Goal: Task Accomplishment & Management: Complete application form

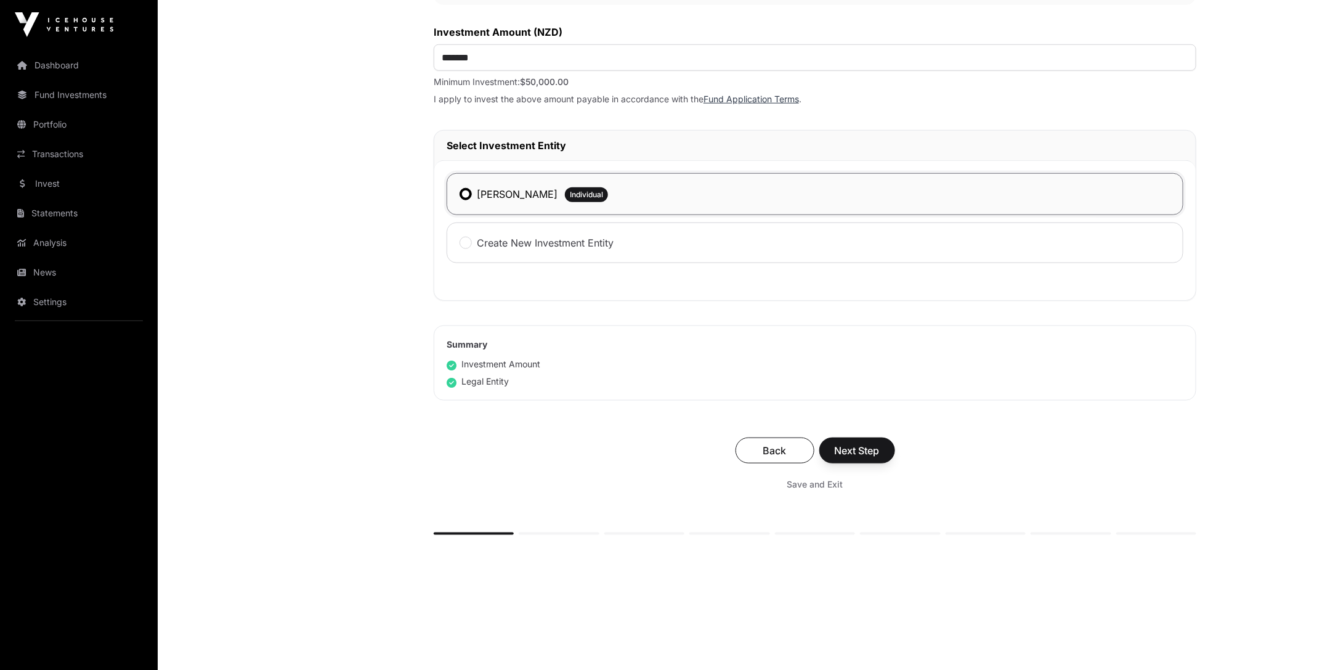
scroll to position [493, 0]
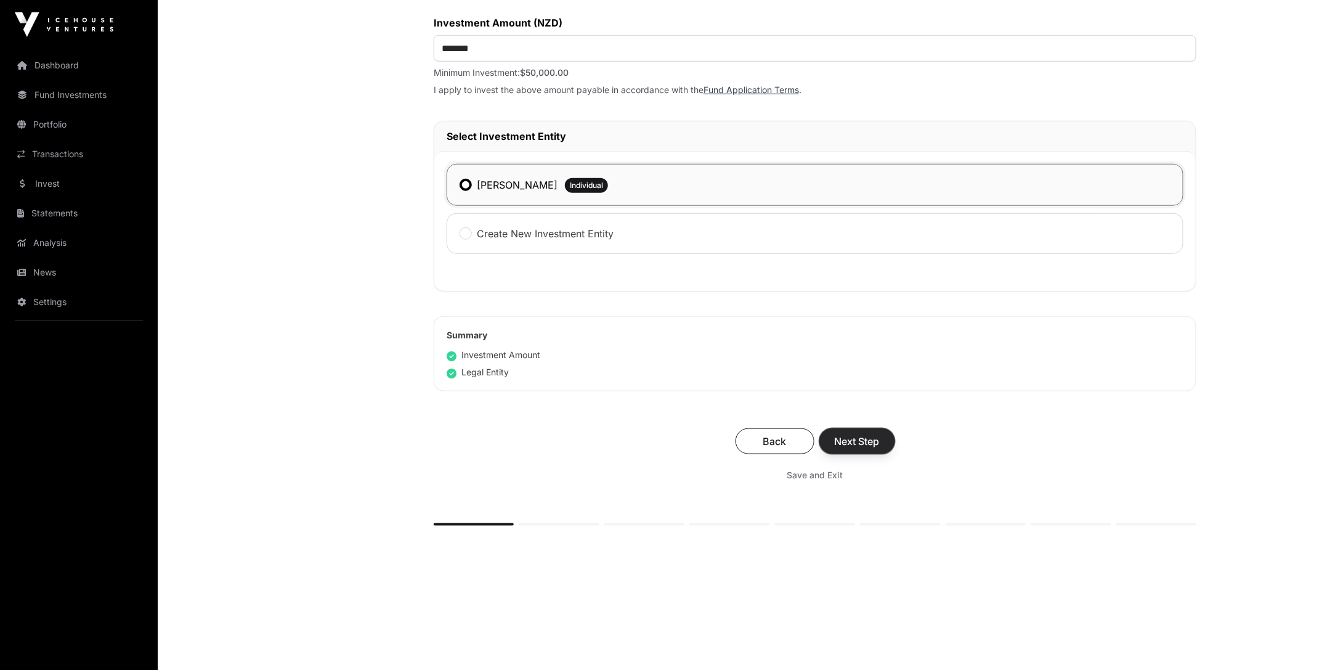
click at [855, 434] on span "Next Step" at bounding box center [857, 441] width 45 height 15
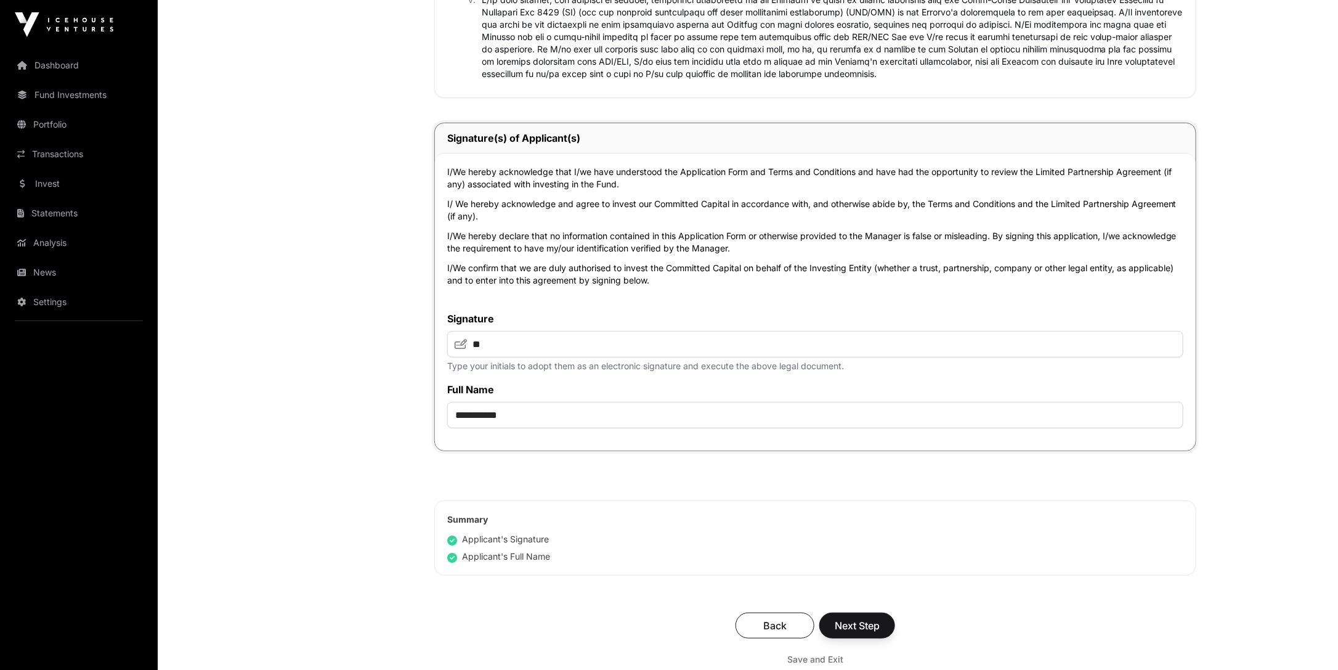
scroll to position [2587, 0]
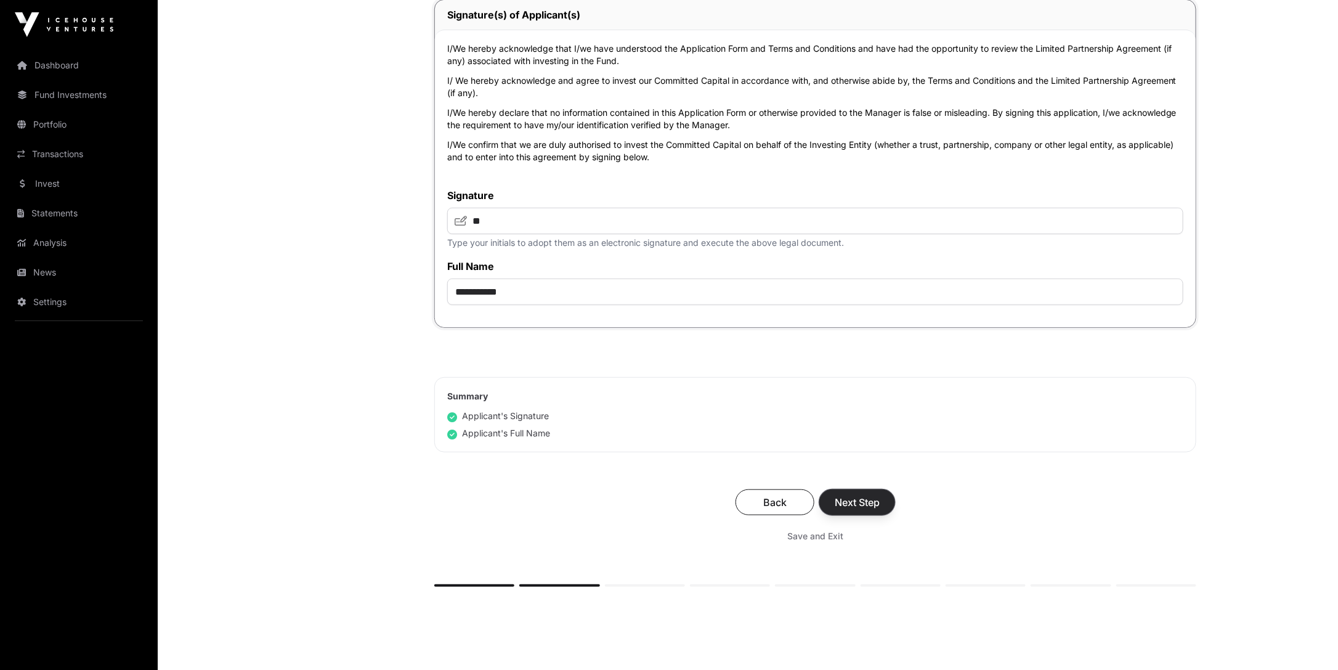
click at [848, 496] on span "Next Step" at bounding box center [857, 502] width 45 height 15
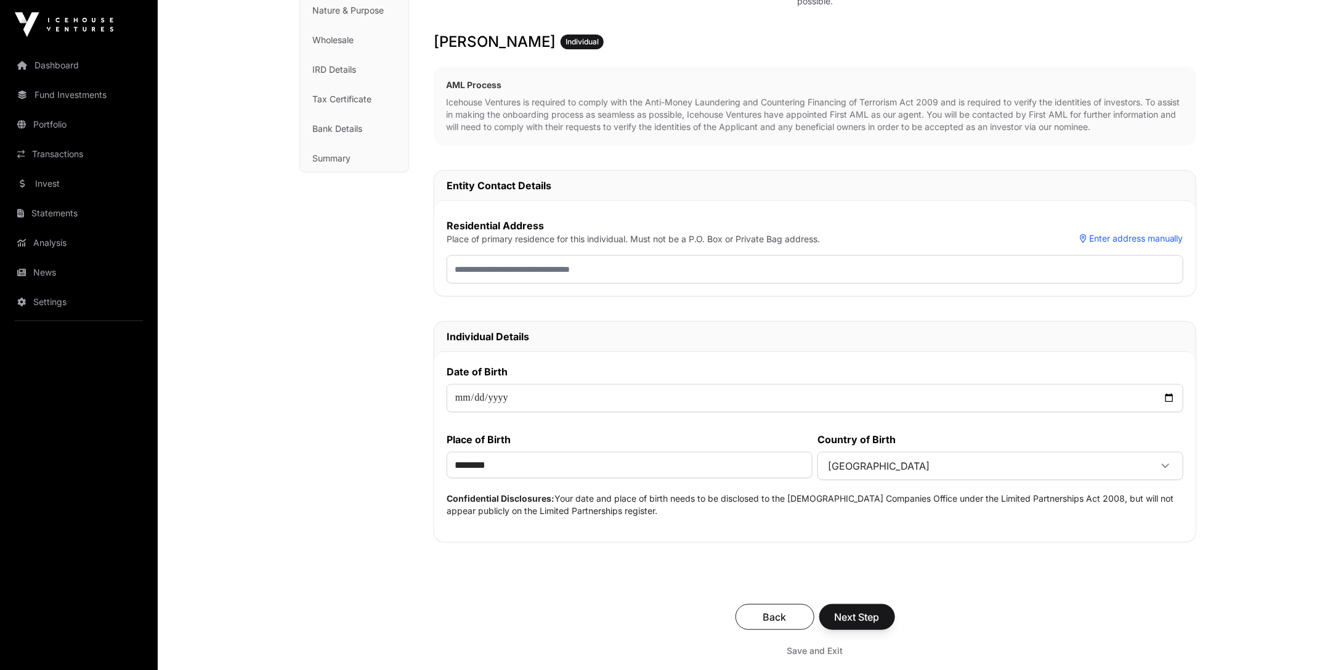
scroll to position [377, 0]
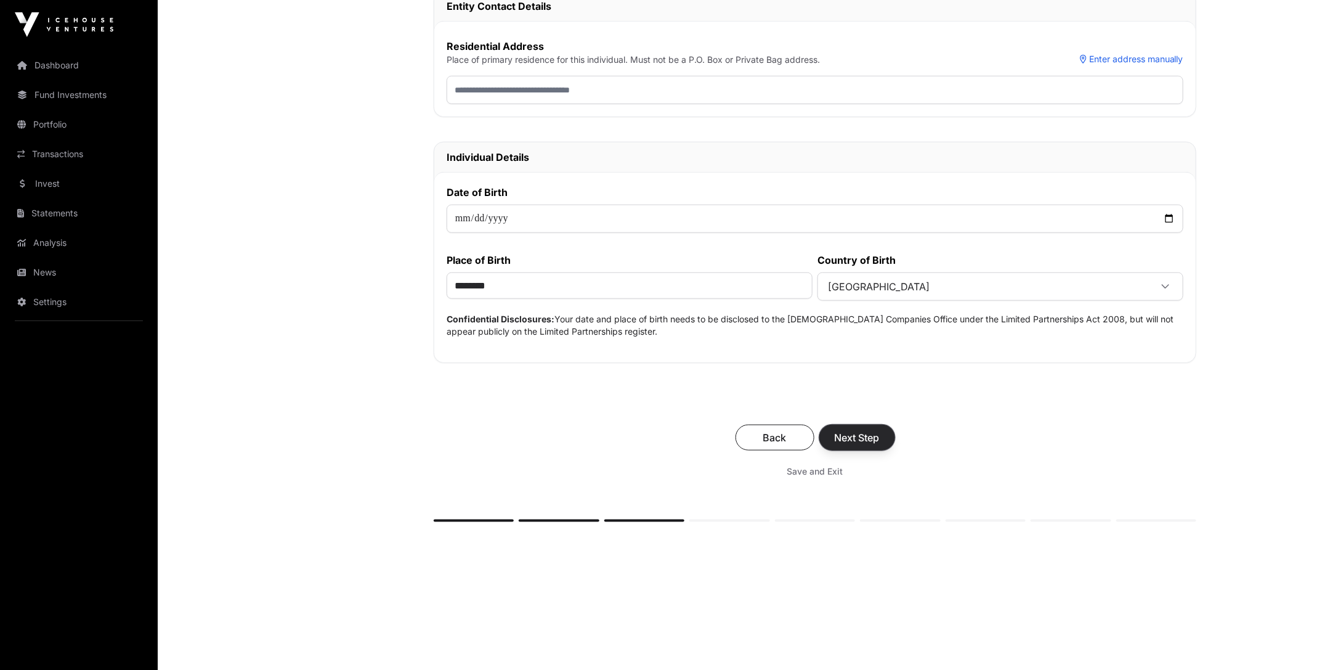
click at [849, 424] on button "Next Step" at bounding box center [857, 437] width 76 height 26
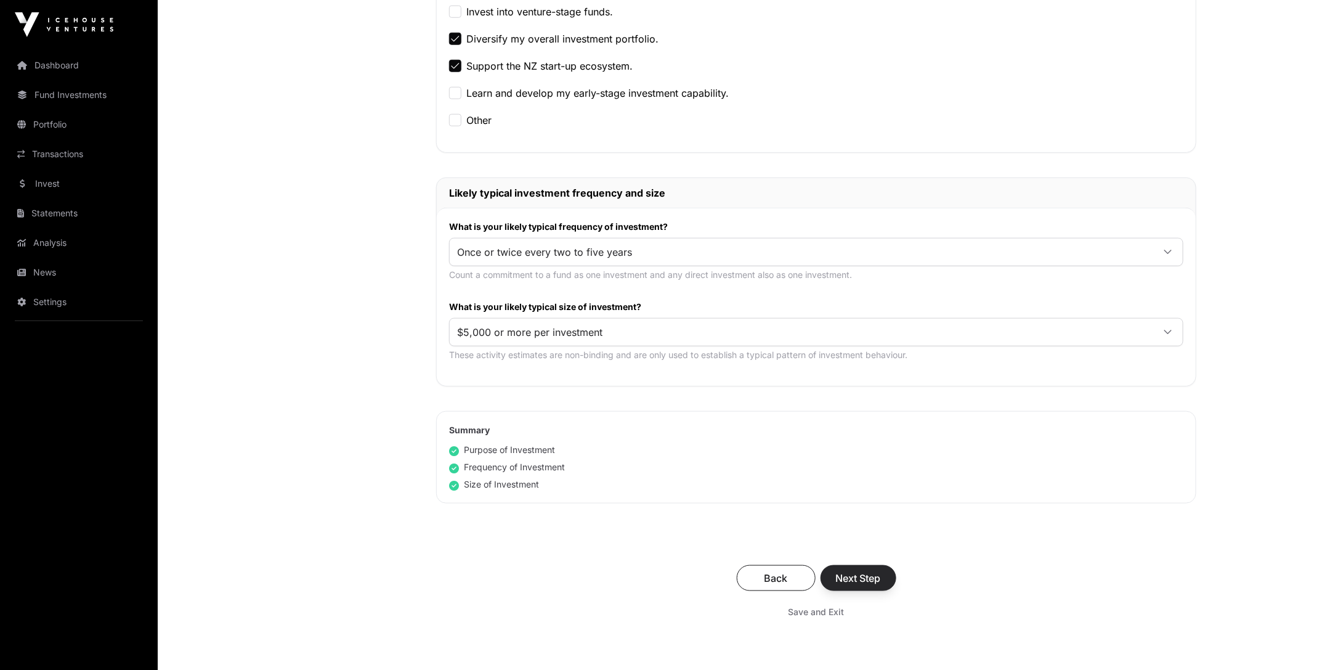
scroll to position [613, 0]
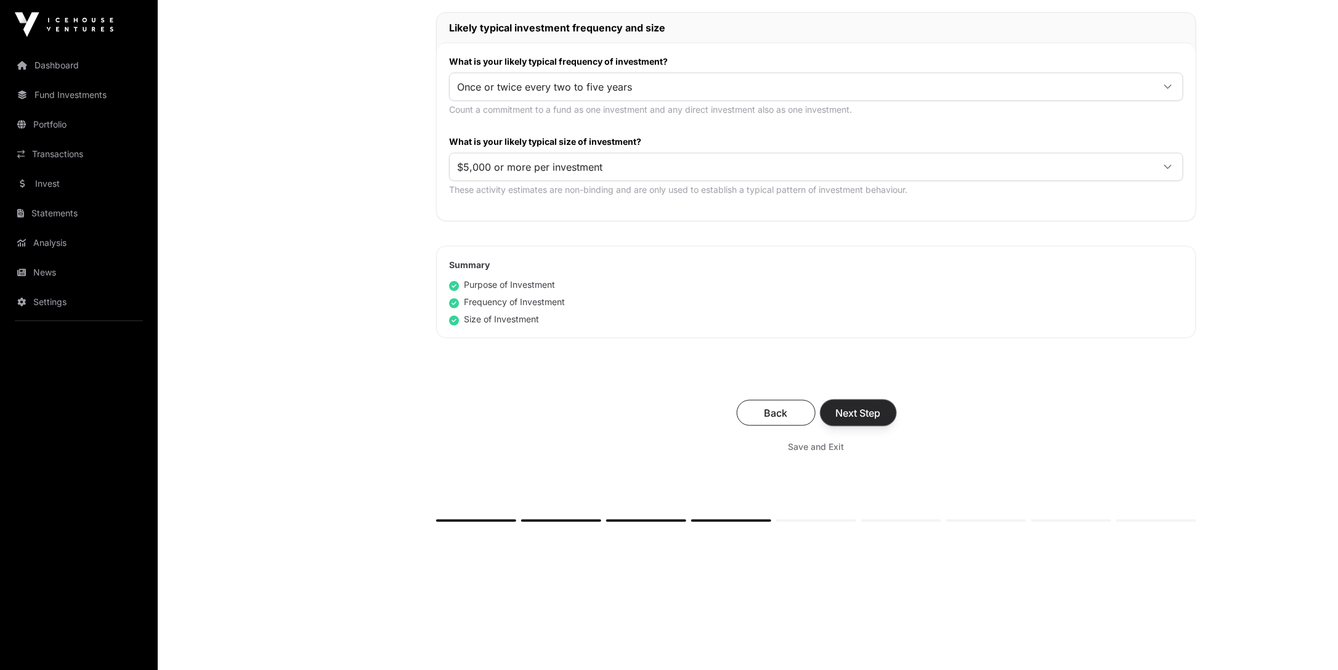
click at [860, 411] on span "Next Step" at bounding box center [858, 412] width 45 height 15
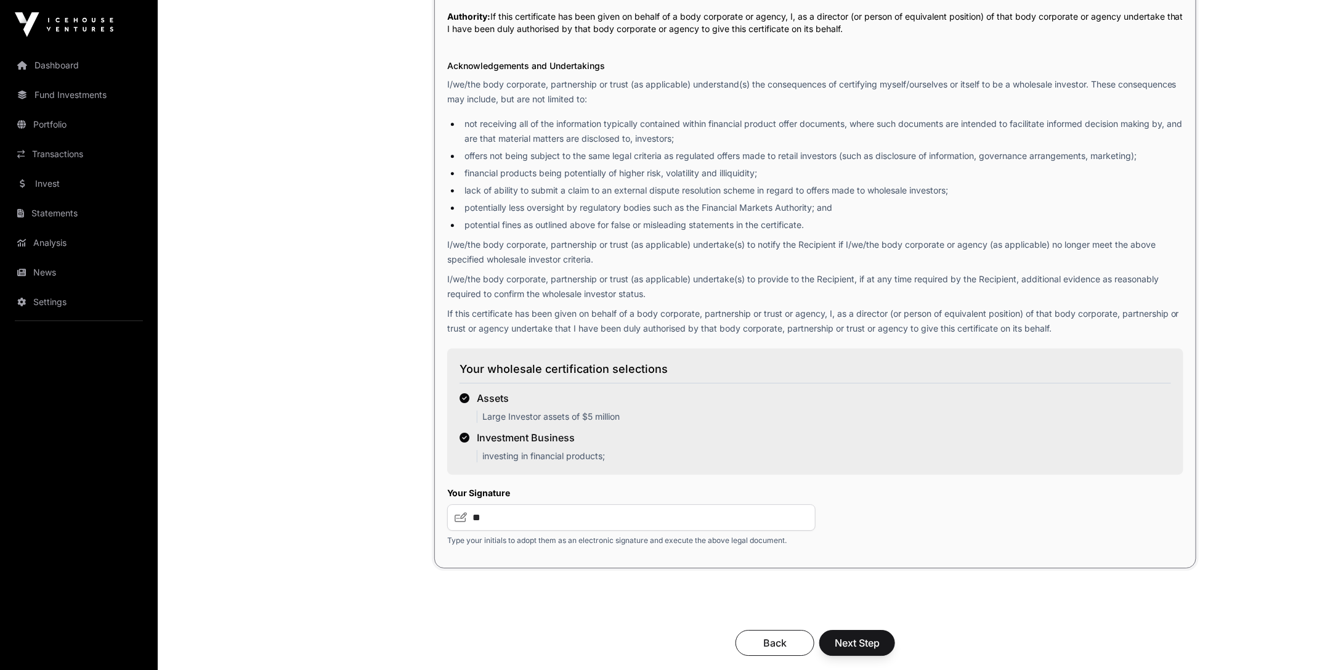
scroll to position [1779, 0]
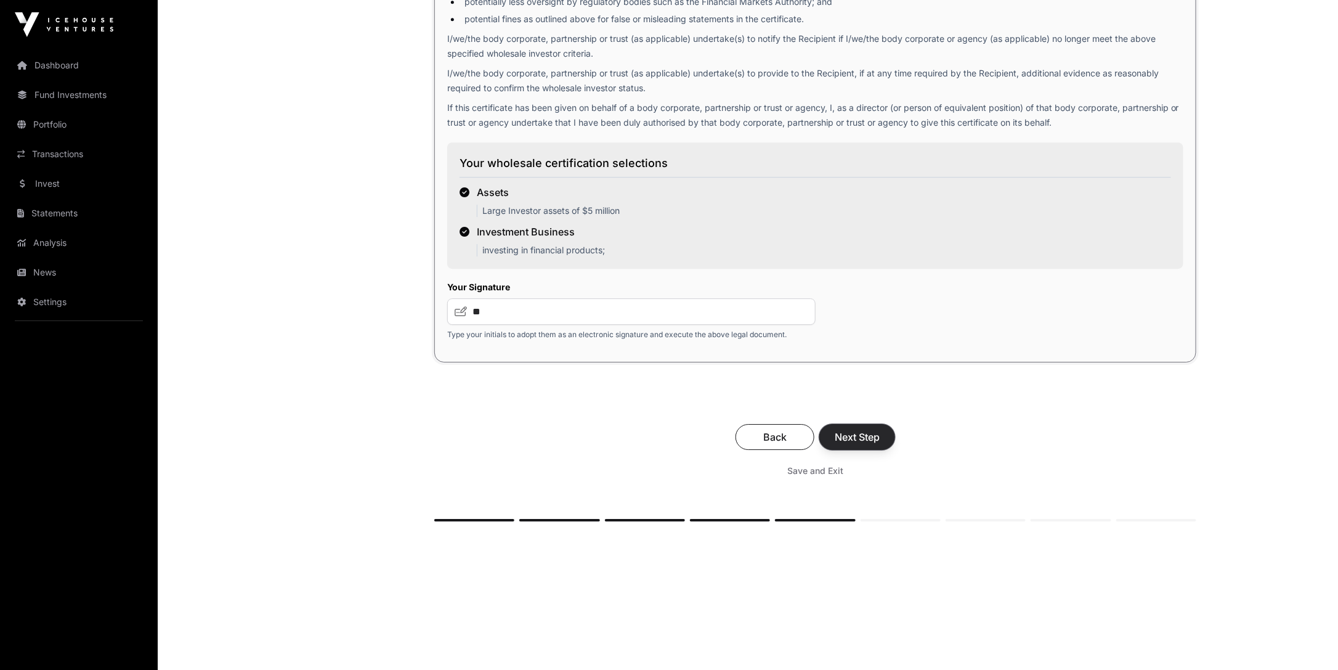
click at [873, 430] on span "Next Step" at bounding box center [857, 436] width 45 height 15
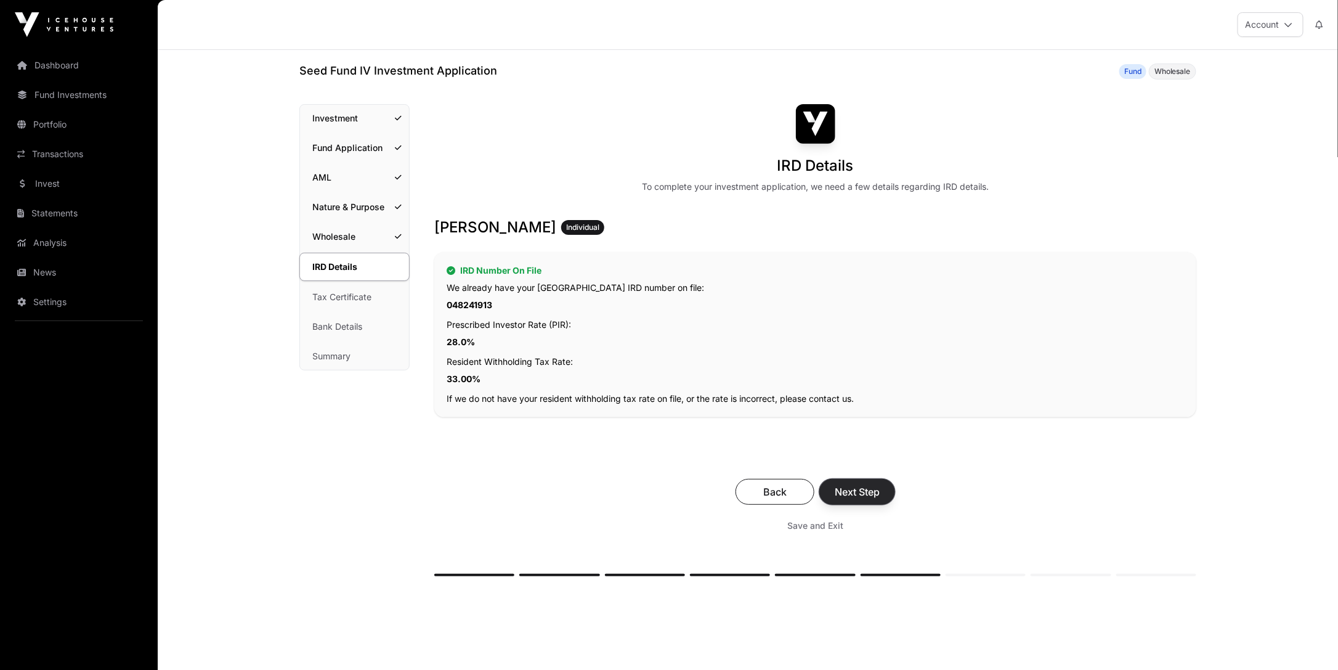
click at [848, 488] on span "Next Step" at bounding box center [857, 491] width 45 height 15
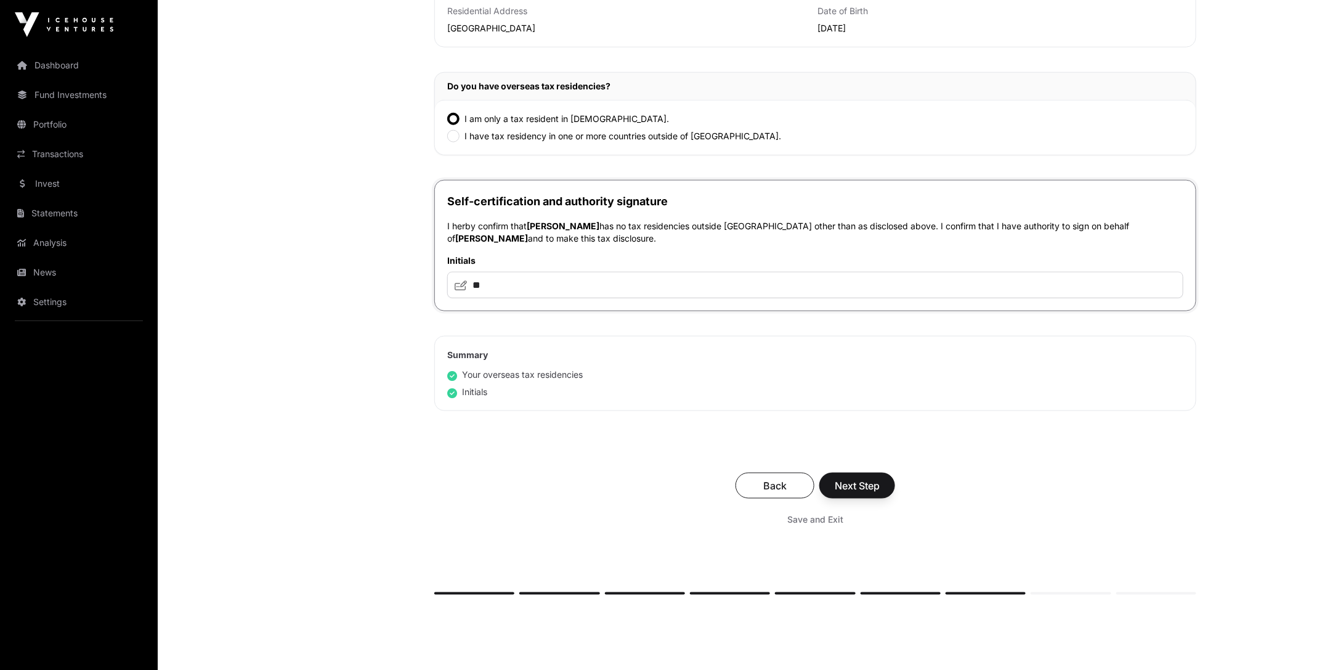
scroll to position [676, 0]
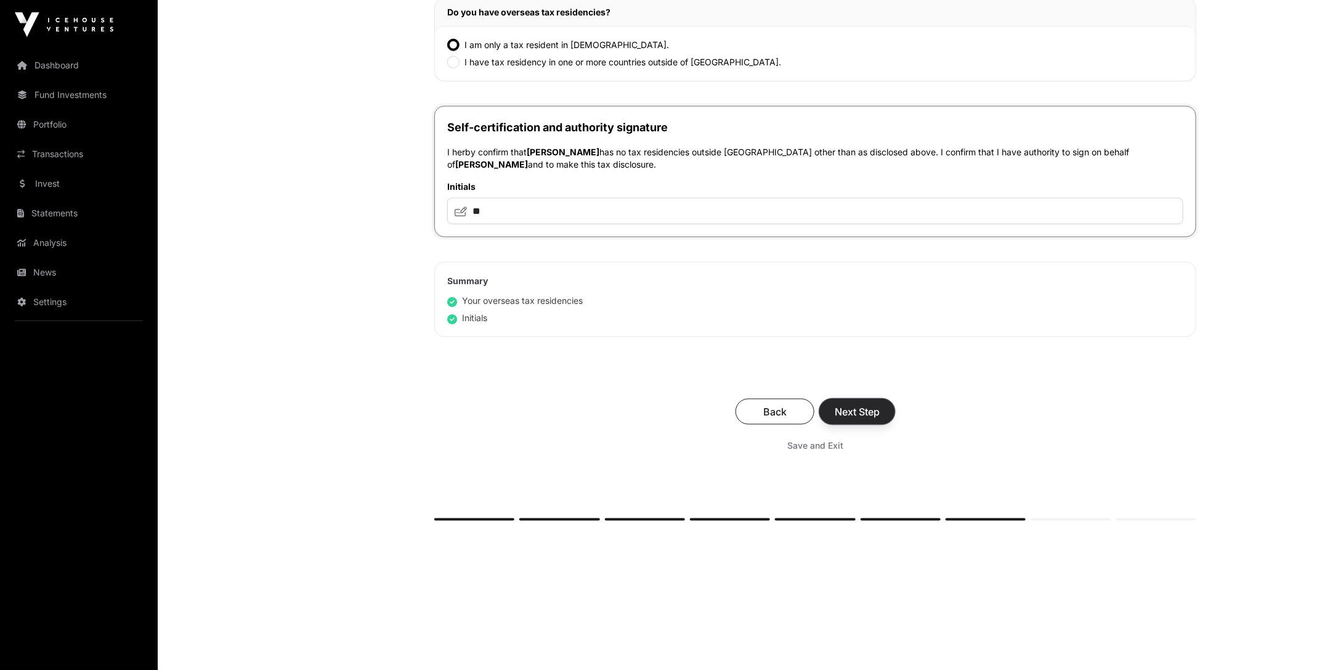
click at [864, 417] on button "Next Step" at bounding box center [857, 412] width 76 height 26
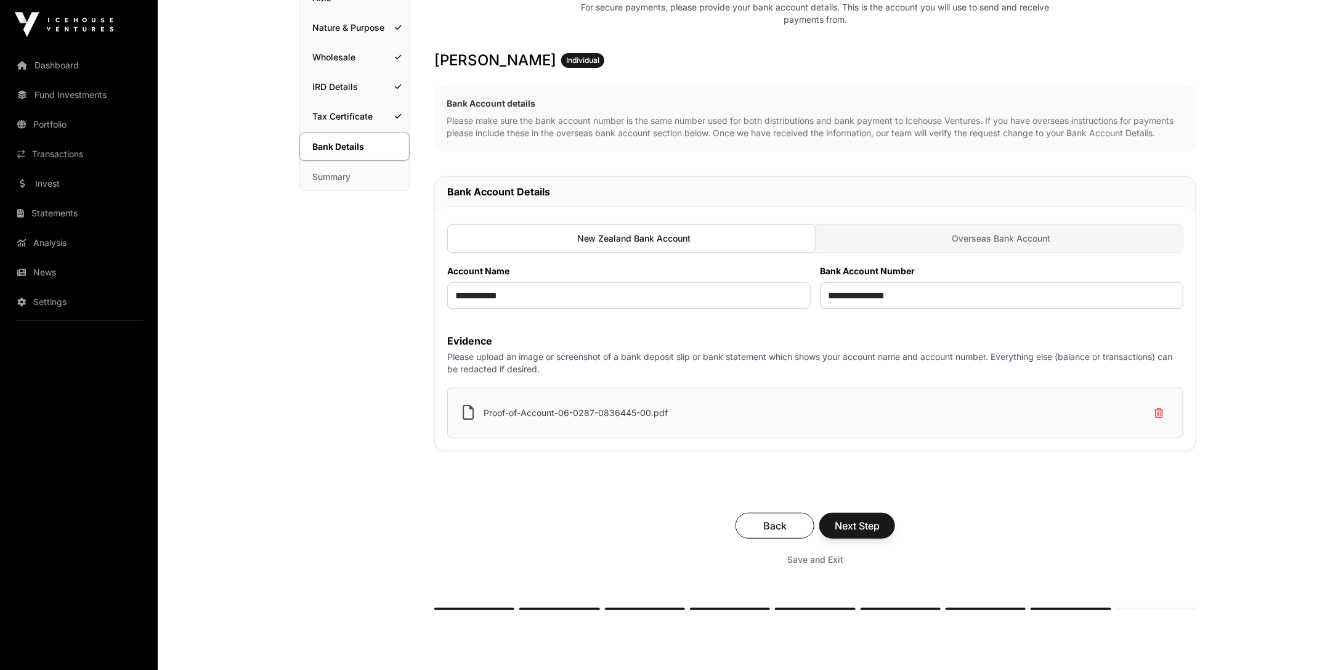
scroll to position [270, 0]
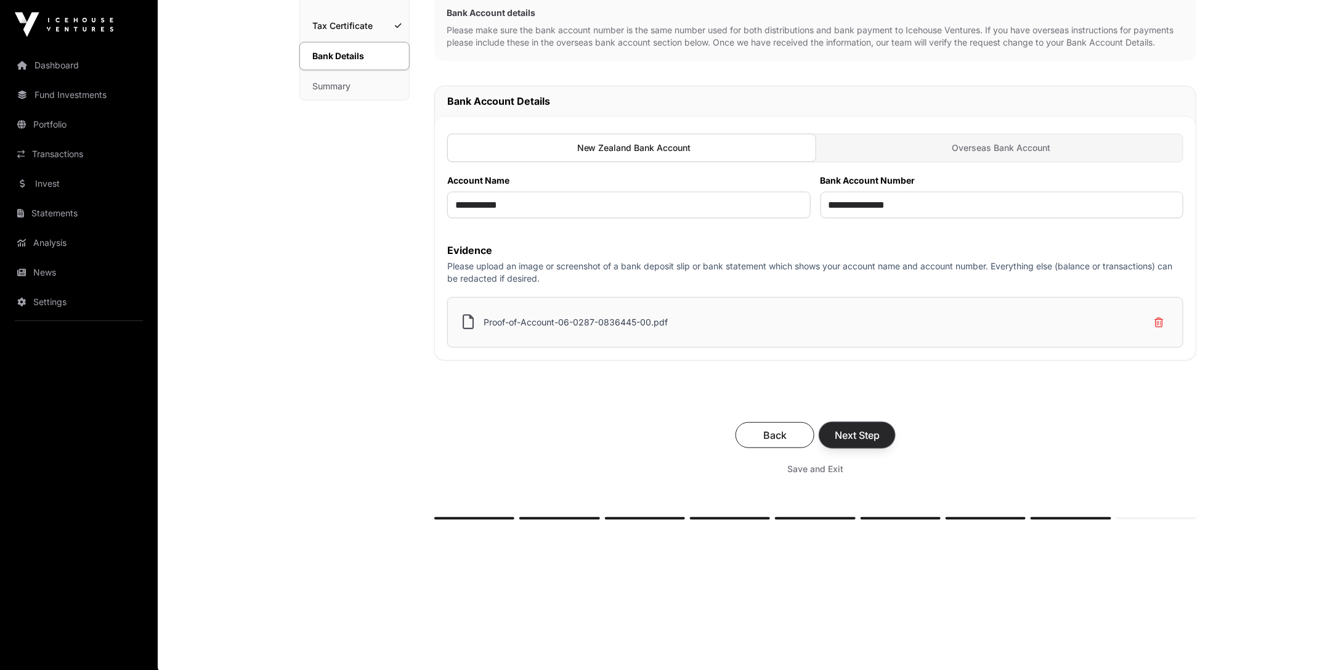
click at [860, 424] on button "Next Step" at bounding box center [857, 435] width 76 height 26
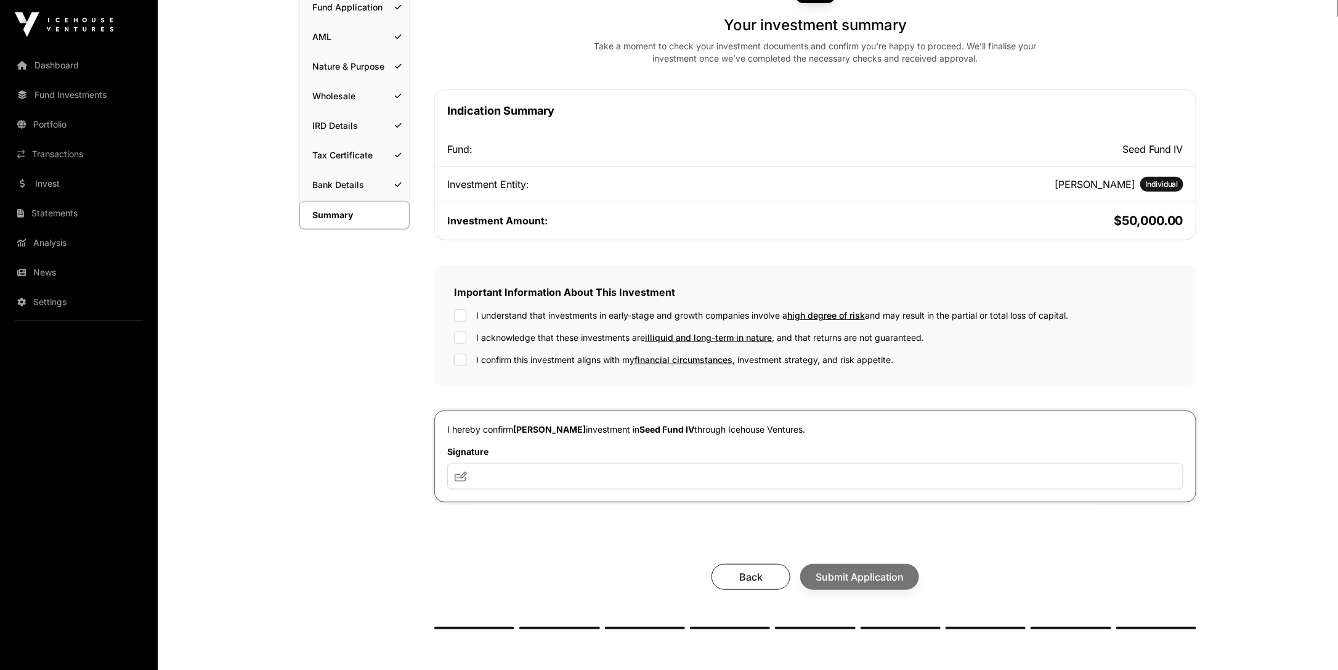
scroll to position [250, 0]
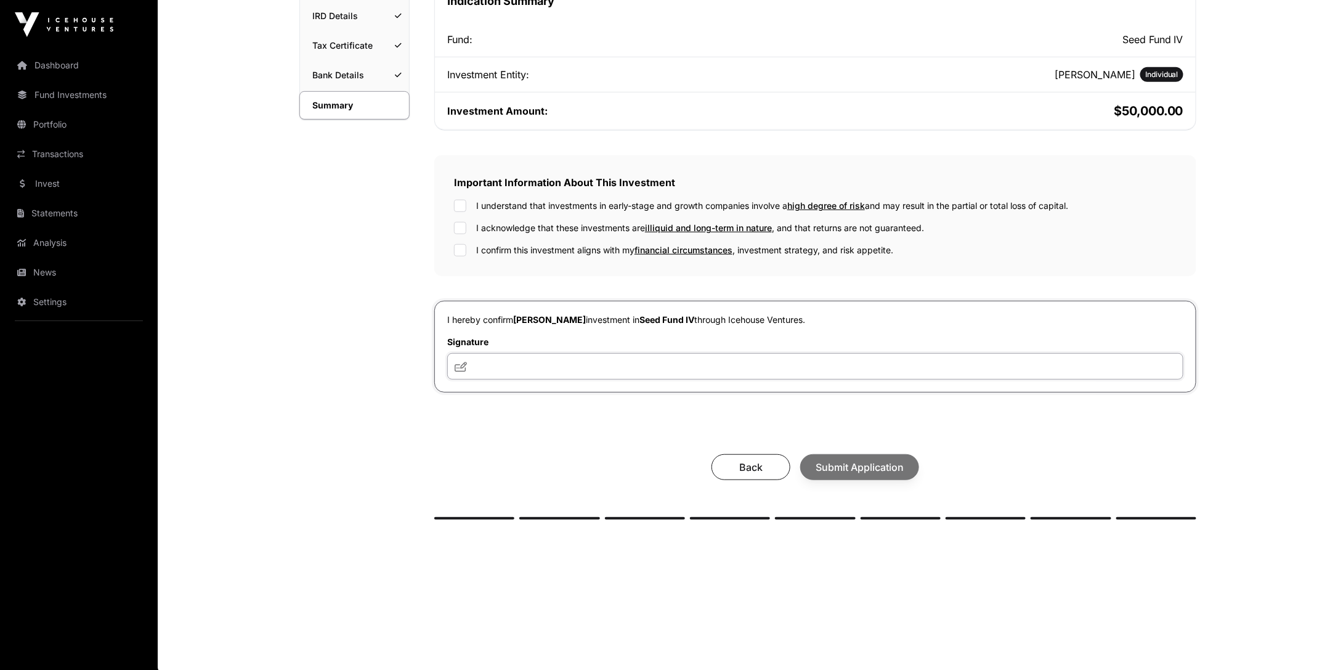
click at [604, 353] on input "text" at bounding box center [815, 366] width 736 height 26
type input "**"
click at [856, 460] on span "Submit Application" at bounding box center [860, 467] width 88 height 15
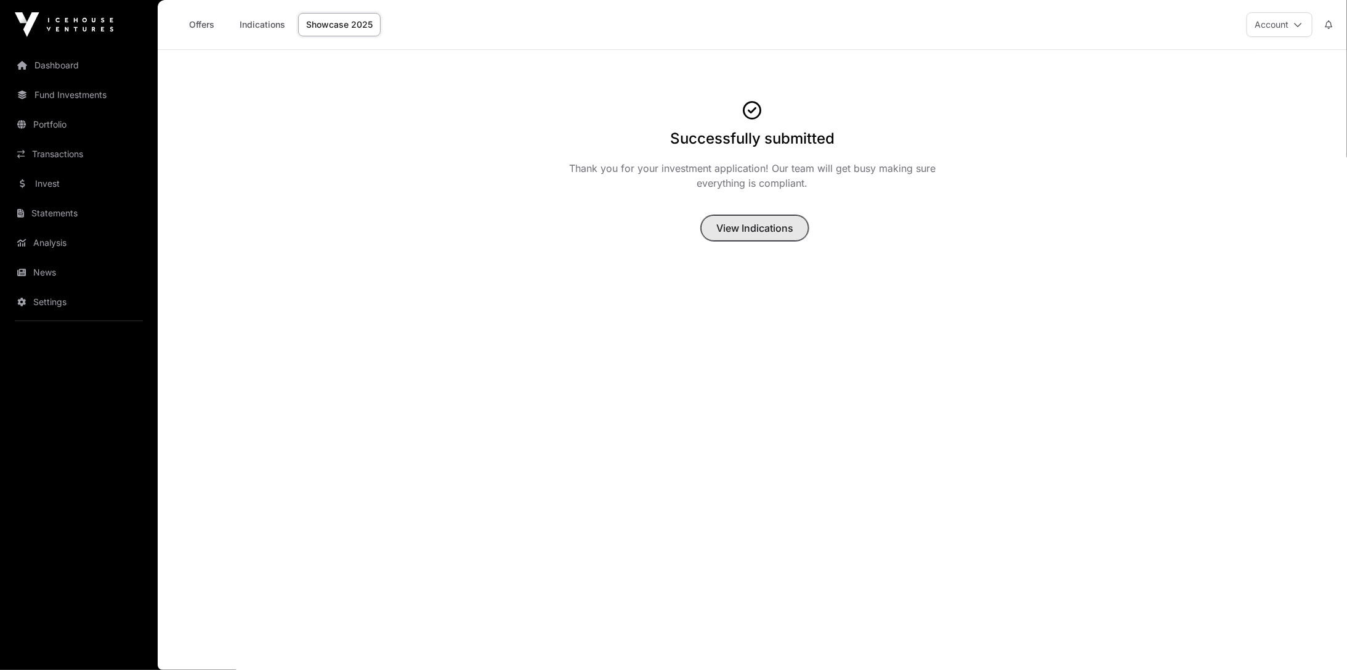
click at [756, 230] on span "View Indications" at bounding box center [754, 228] width 77 height 15
